Goal: Task Accomplishment & Management: Complete application form

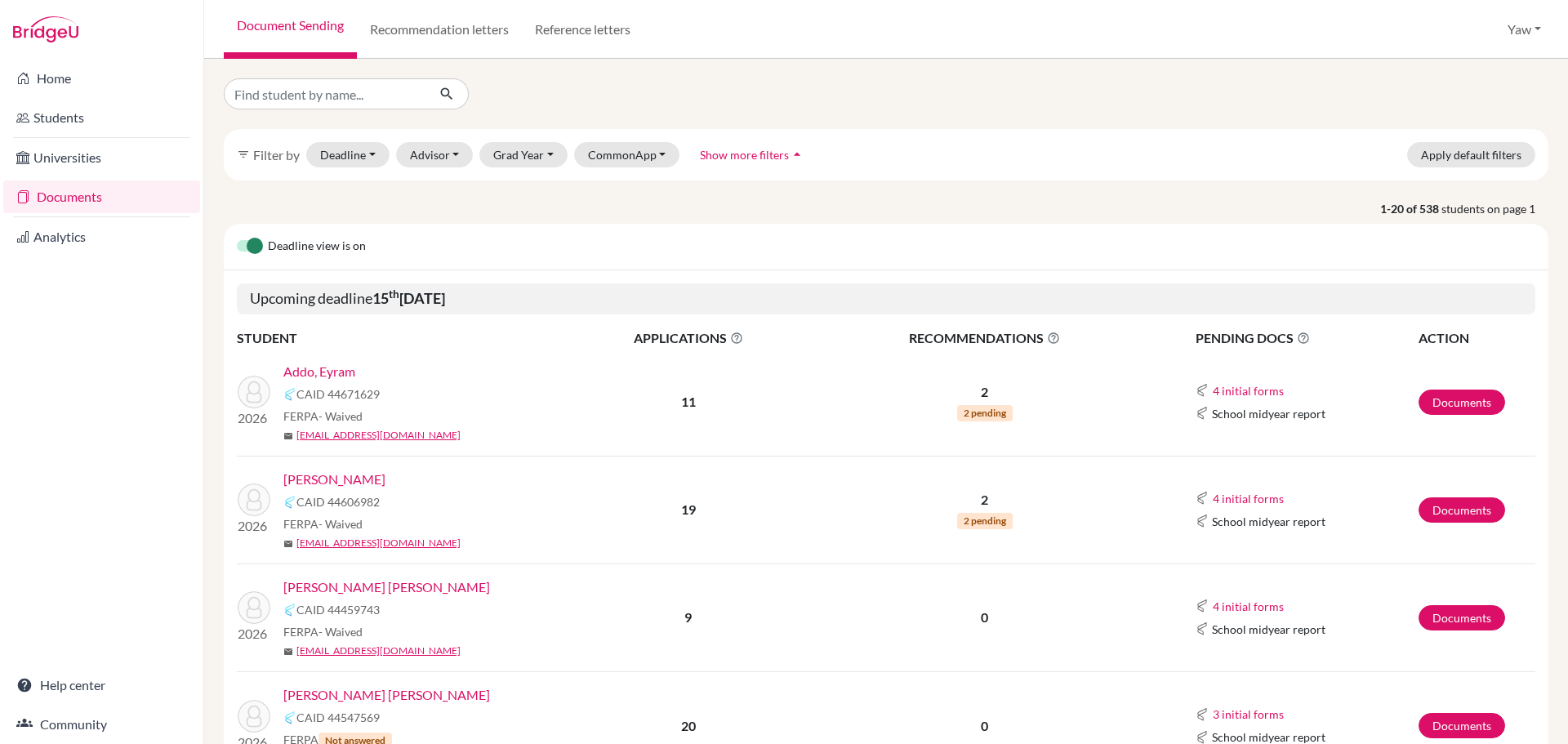
scroll to position [1422, 0]
click at [303, 93] on input "Find student by name..." at bounding box center [325, 94] width 203 height 31
type input "AARON"
click button "submit" at bounding box center [447, 94] width 43 height 31
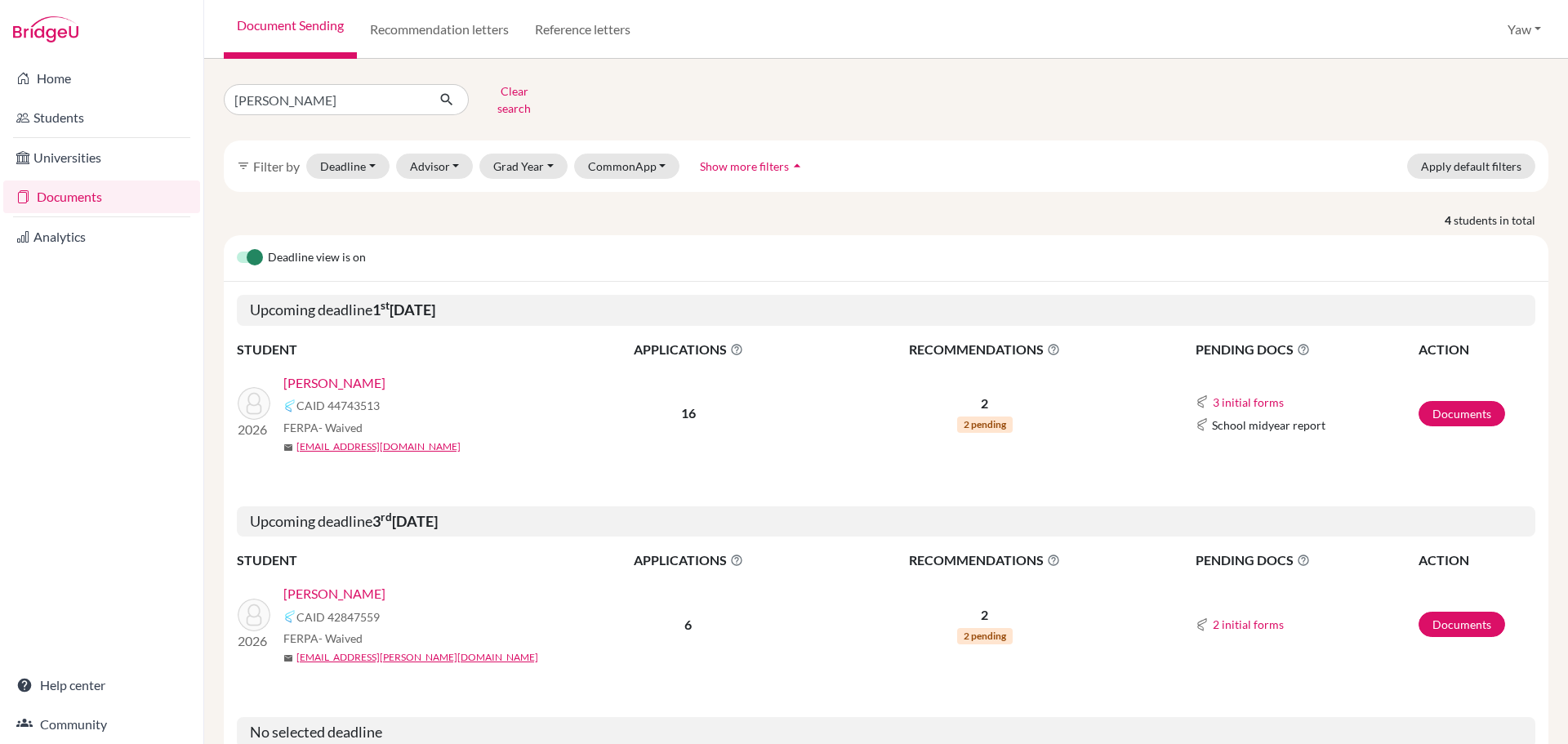
click at [352, 374] on link "[PERSON_NAME]" at bounding box center [335, 383] width 102 height 19
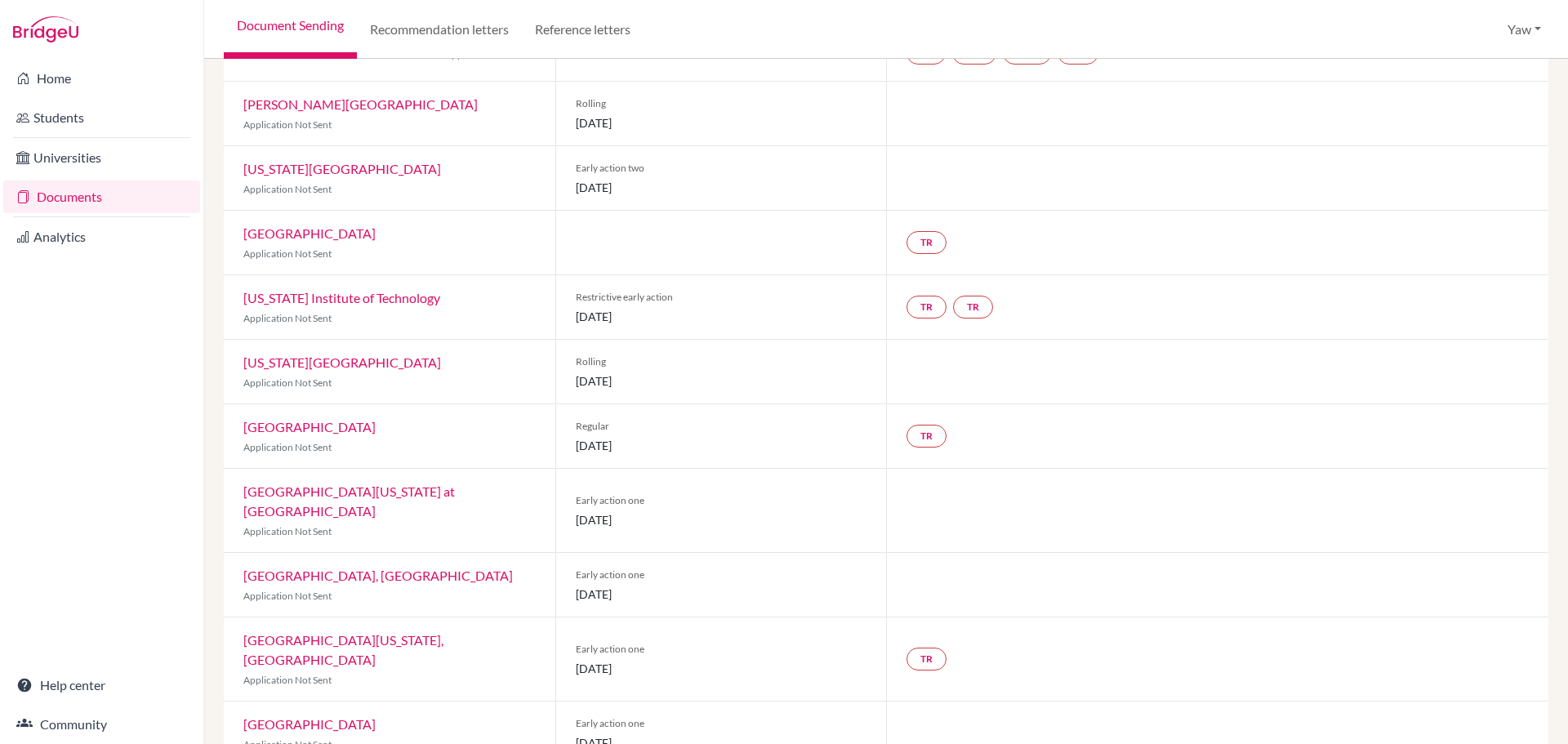
scroll to position [112, 0]
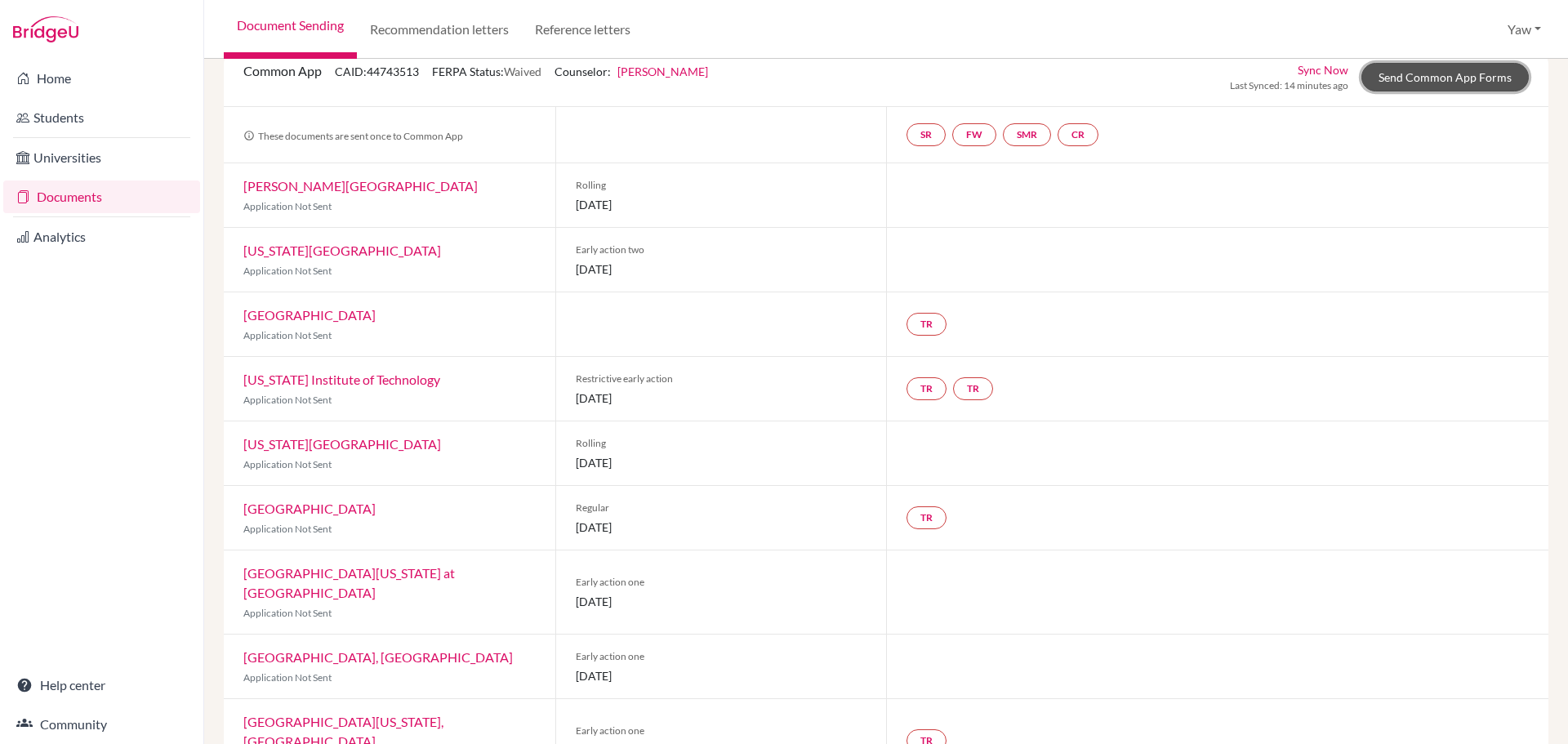
click at [1428, 76] on link "Send Common App Forms" at bounding box center [1444, 77] width 167 height 29
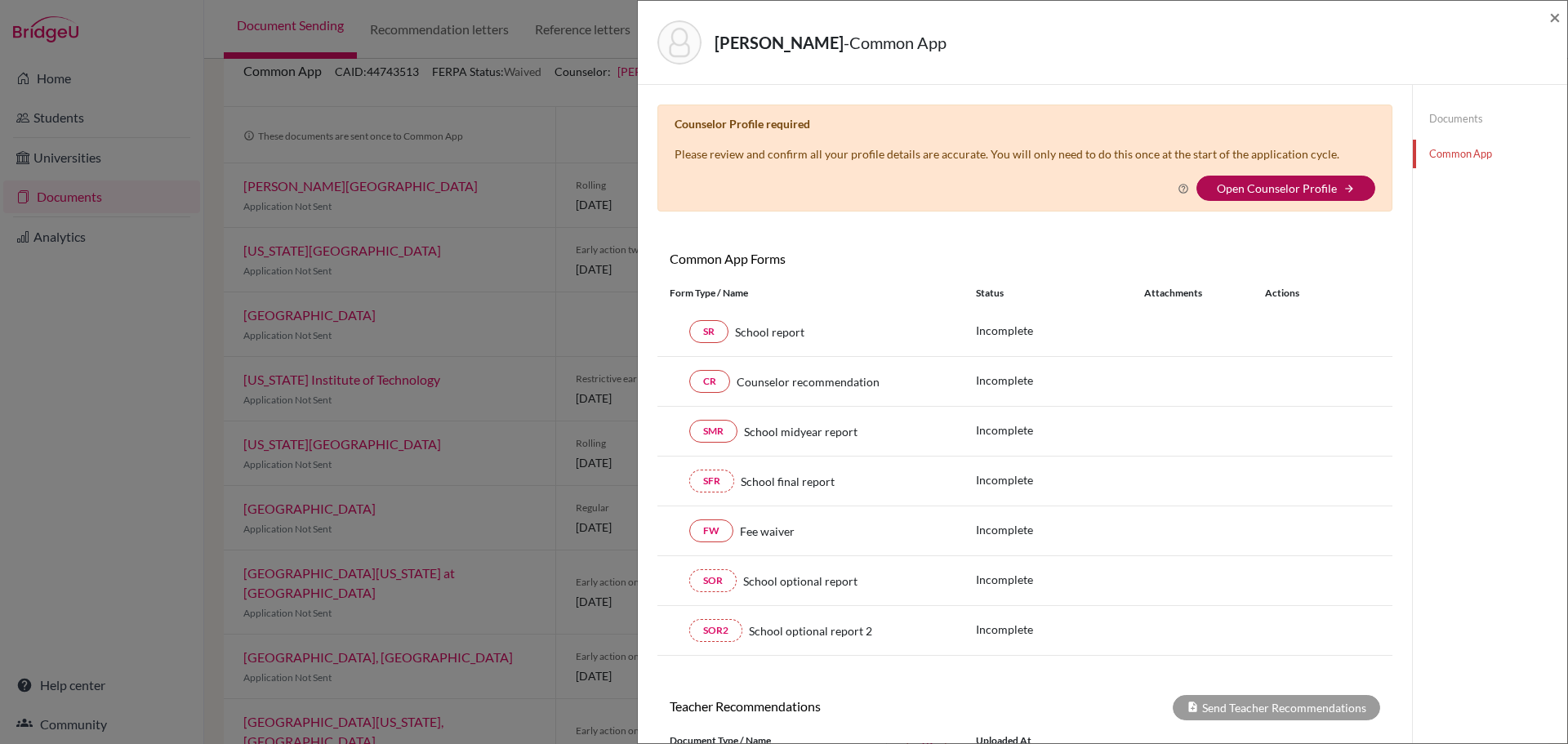
click at [1284, 188] on link "Open Counselor Profile" at bounding box center [1276, 188] width 120 height 14
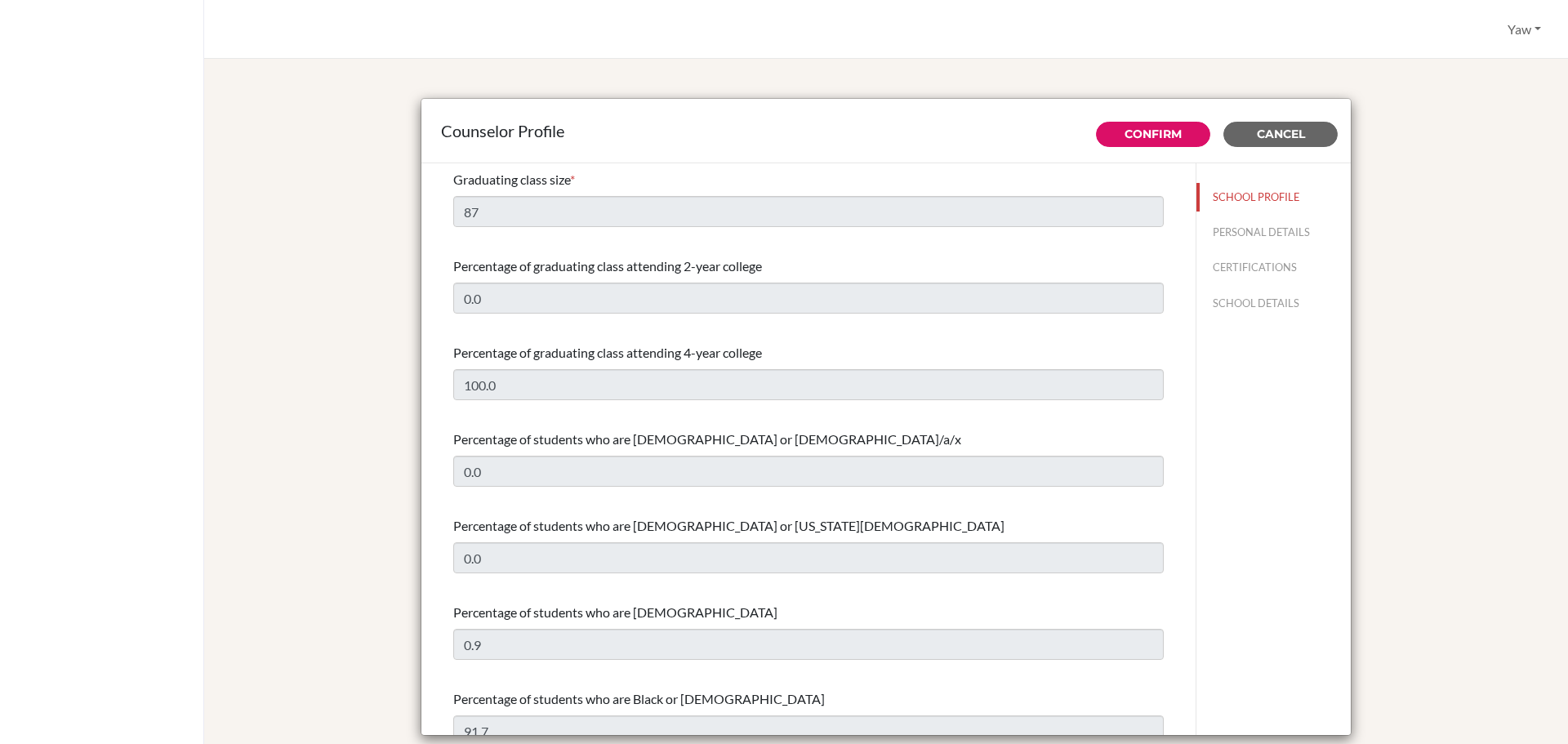
select select "1"
select select "352451"
click at [1112, 140] on button "Confirm" at bounding box center [1153, 134] width 114 height 25
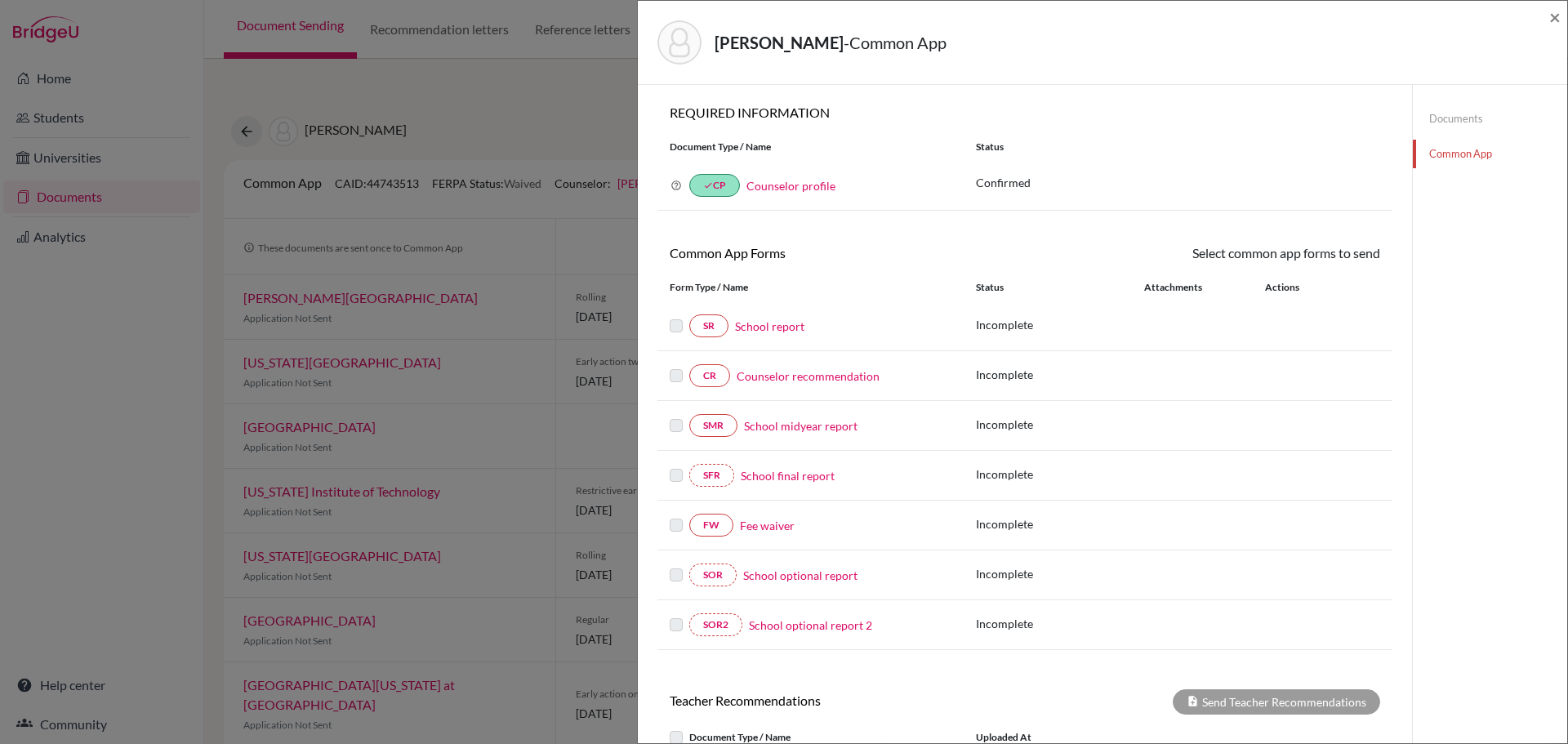
click at [770, 325] on link "School report" at bounding box center [770, 326] width 70 height 17
